Goal: Information Seeking & Learning: Find contact information

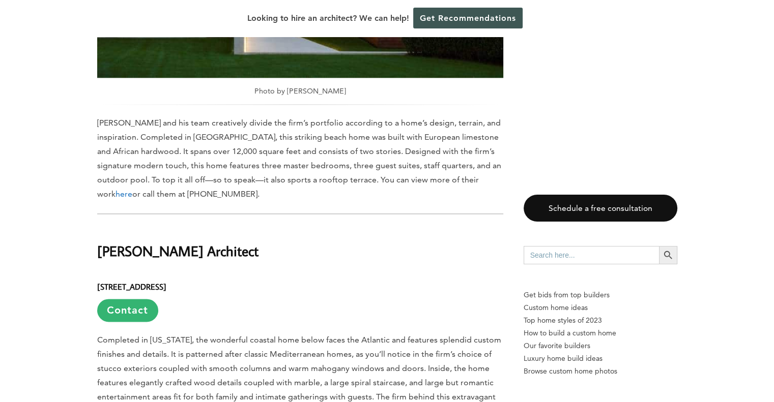
scroll to position [1239, 0]
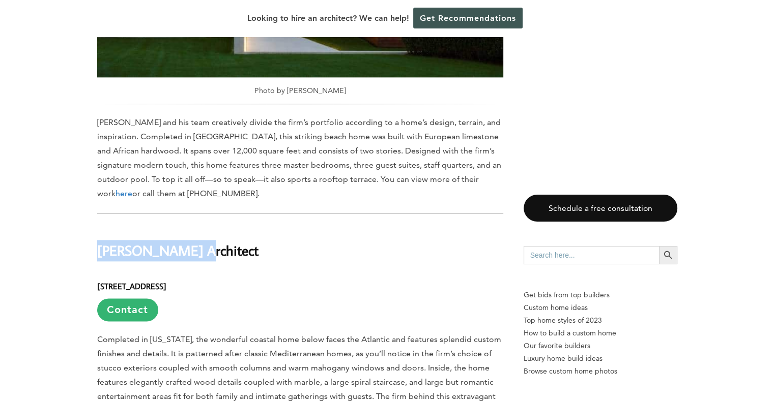
drag, startPoint x: 187, startPoint y: 228, endPoint x: 43, endPoint y: 227, distance: 144.0
copy h2 "[PERSON_NAME]"
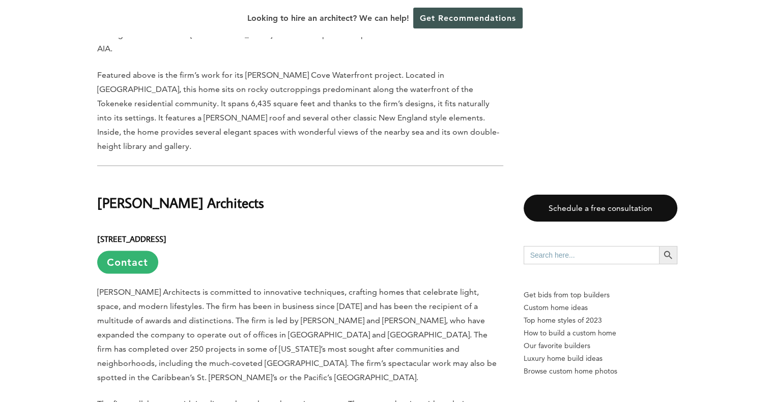
scroll to position [2000, 0]
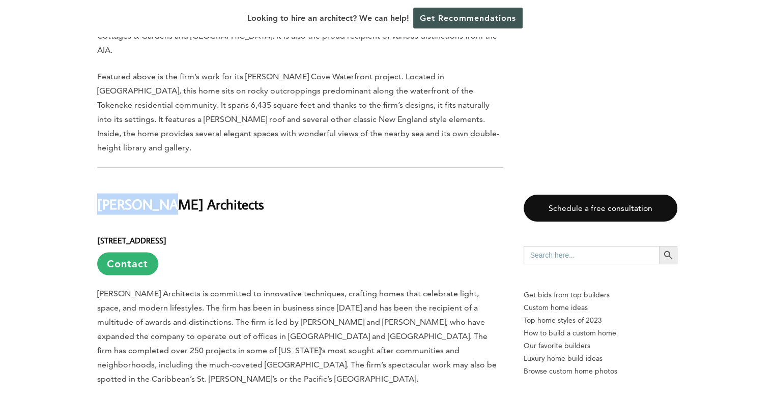
drag, startPoint x: 161, startPoint y: 138, endPoint x: 74, endPoint y: 127, distance: 87.2
copy h2 "[PERSON_NAME]"
click at [296, 226] on h6 "[STREET_ADDRESS] Contact" at bounding box center [300, 250] width 406 height 49
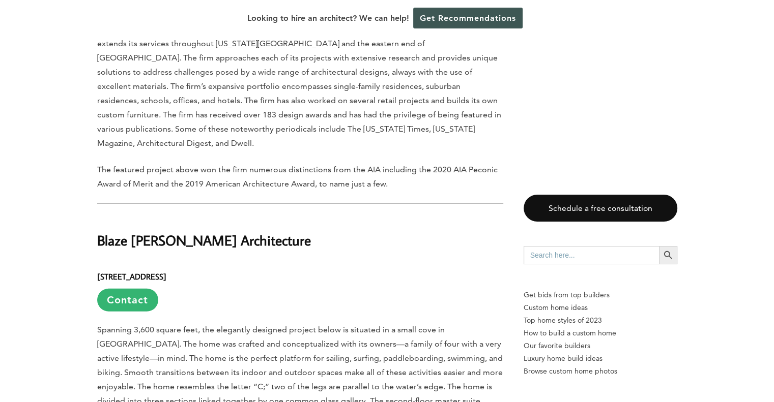
scroll to position [2649, 0]
drag, startPoint x: 173, startPoint y: 151, endPoint x: 78, endPoint y: 145, distance: 94.8
copy h2 "Blaze [PERSON_NAME]"
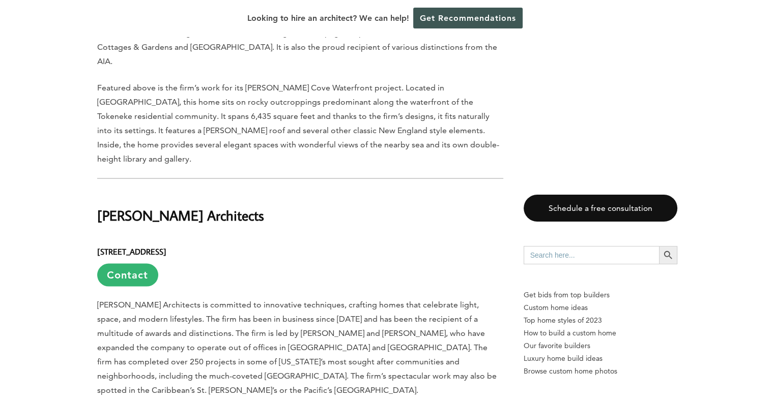
scroll to position [1988, 0]
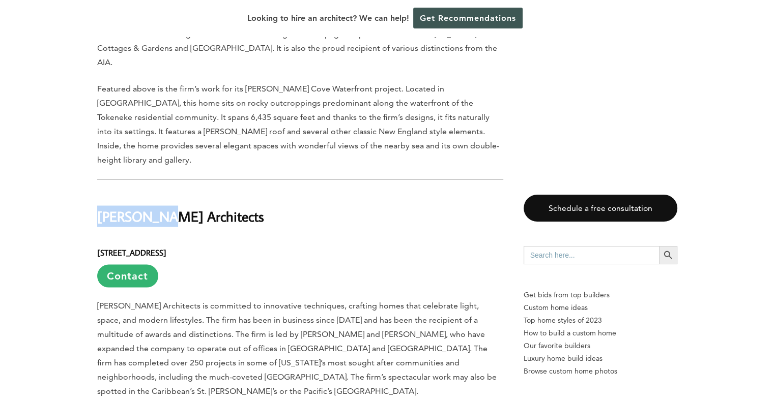
drag, startPoint x: 161, startPoint y: 150, endPoint x: 51, endPoint y: 132, distance: 111.3
copy h2 "[PERSON_NAME]"
